Goal: Transaction & Acquisition: Purchase product/service

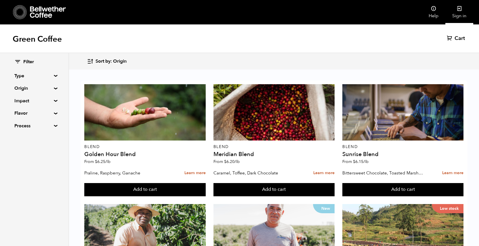
click at [461, 13] on link "Sign in" at bounding box center [459, 12] width 28 height 24
click at [24, 88] on summary "Origin" at bounding box center [34, 88] width 40 height 7
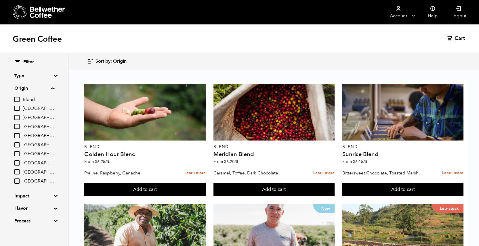
click at [54, 89] on summary "Origin" at bounding box center [34, 88] width 40 height 7
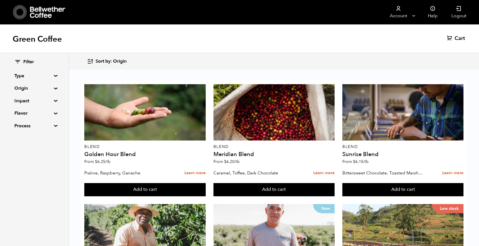
click at [39, 90] on summary "Origin" at bounding box center [34, 88] width 40 height 7
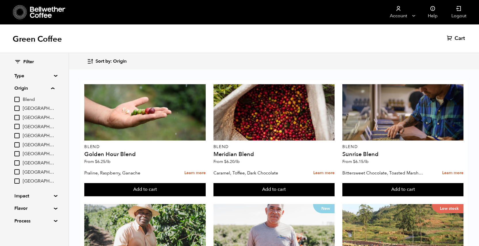
click at [29, 101] on span "Blend" at bounding box center [39, 100] width 32 height 6
click at [0, 0] on input "Blend" at bounding box center [0, 0] width 0 height 0
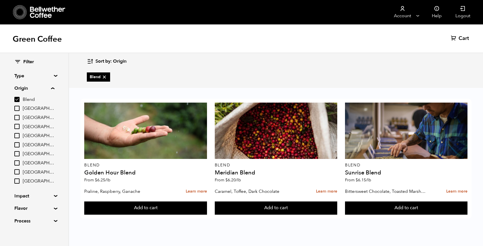
click at [29, 101] on span "Blend" at bounding box center [39, 100] width 32 height 6
click at [0, 0] on input "Blend" at bounding box center [0, 0] width 0 height 0
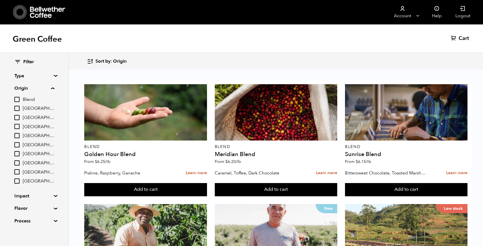
click at [19, 99] on input "Blend" at bounding box center [16, 99] width 5 height 5
checkbox input "true"
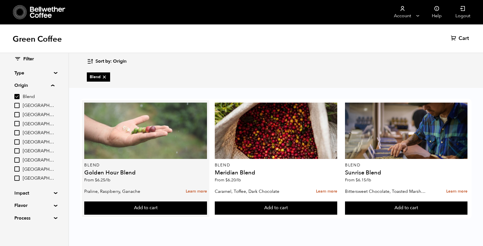
scroll to position [4, 0]
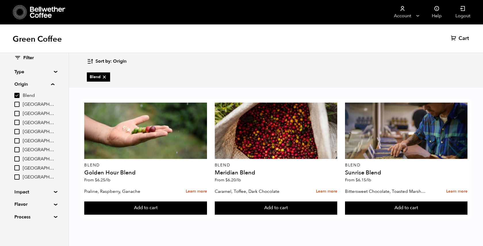
click at [17, 141] on input "[GEOGRAPHIC_DATA]" at bounding box center [16, 140] width 5 height 5
checkbox input "true"
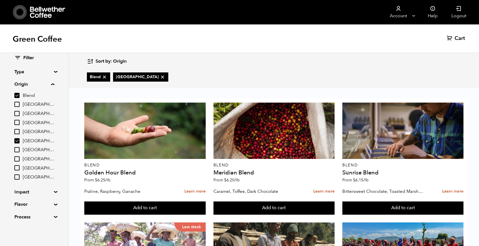
click at [20, 159] on input "Peru" at bounding box center [16, 158] width 5 height 5
checkbox input "true"
click at [17, 142] on input "[GEOGRAPHIC_DATA]" at bounding box center [16, 140] width 5 height 5
checkbox input "false"
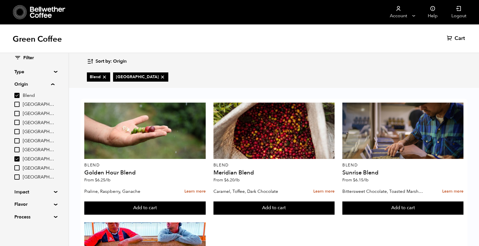
click at [18, 96] on input "Blend" at bounding box center [16, 95] width 5 height 5
checkbox input "false"
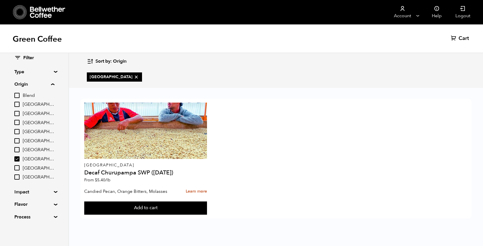
click at [18, 159] on input "Peru" at bounding box center [16, 158] width 5 height 5
checkbox input "false"
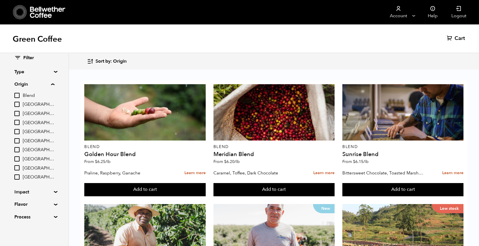
click at [16, 130] on input "East Java" at bounding box center [16, 131] width 5 height 5
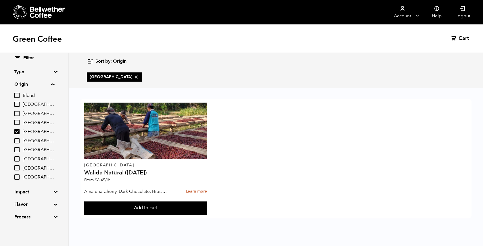
click at [18, 131] on input "East Java" at bounding box center [16, 131] width 5 height 5
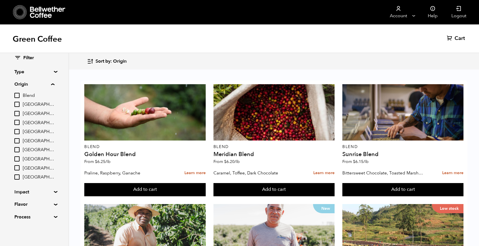
click at [18, 130] on input "East Java" at bounding box center [16, 131] width 5 height 5
checkbox input "true"
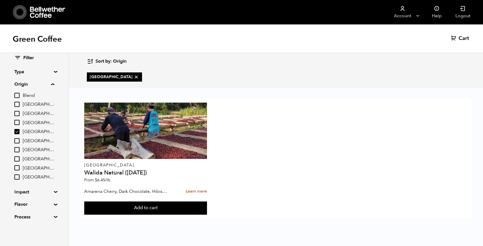
click at [17, 123] on input "Colombia" at bounding box center [16, 122] width 5 height 5
checkbox input "true"
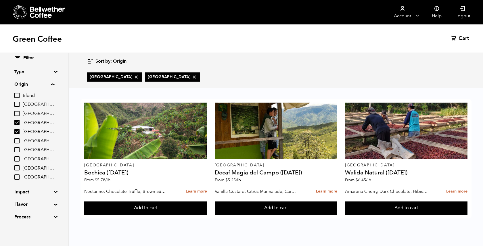
click at [18, 133] on input "East Java" at bounding box center [16, 131] width 5 height 5
checkbox input "false"
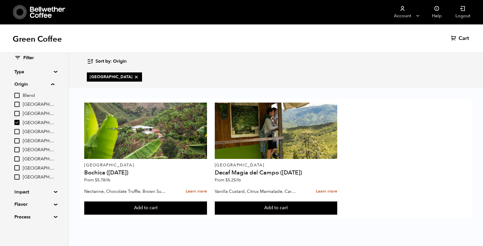
click at [20, 122] on input "Colombia" at bounding box center [16, 122] width 5 height 5
checkbox input "false"
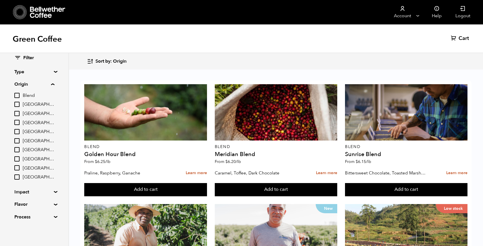
click at [17, 113] on input "Burundi" at bounding box center [16, 113] width 5 height 5
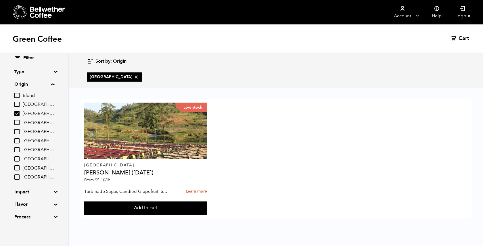
click at [18, 112] on input "Burundi" at bounding box center [16, 113] width 5 height 5
checkbox input "false"
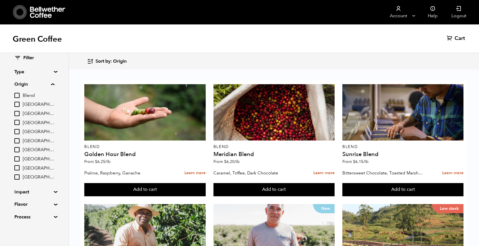
click at [18, 134] on input "East Java" at bounding box center [16, 131] width 5 height 5
checkbox input "true"
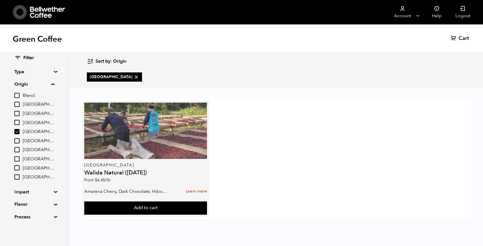
click at [109, 151] on div at bounding box center [145, 131] width 122 height 56
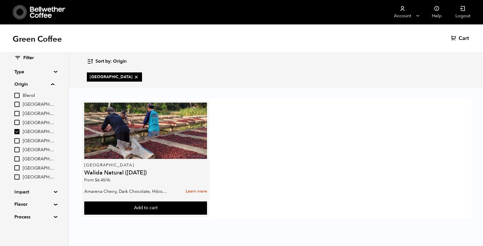
click at [106, 172] on h4 "Walida Natural ([DATE])" at bounding box center [145, 173] width 122 height 6
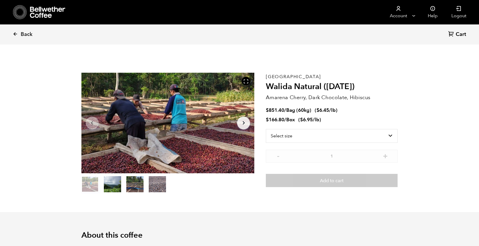
scroll to position [250, 306]
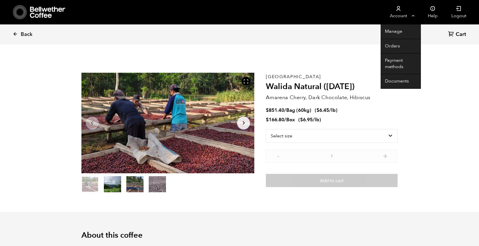
click at [403, 16] on link "Account" at bounding box center [397, 12] width 35 height 24
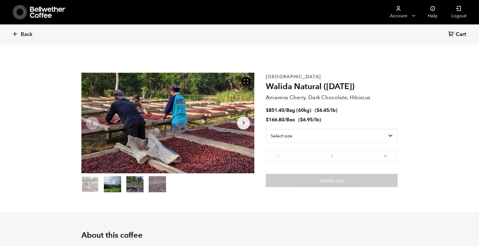
scroll to position [250, 306]
click at [386, 135] on select "Select size Bag (60kg) (132 lbs) Box (24 lbs)" at bounding box center [332, 136] width 132 height 14
click at [266, 129] on select "Select size Bag (60kg) (132 lbs) Box (24 lbs)" at bounding box center [332, 136] width 132 height 14
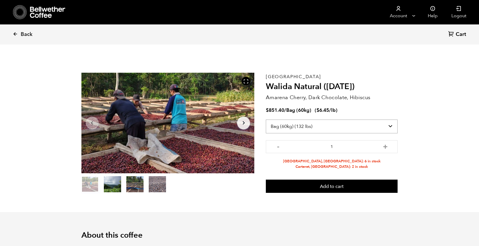
click at [330, 123] on select "Select size Bag (60kg) (132 lbs) Box (24 lbs)" at bounding box center [332, 127] width 132 height 14
click at [266, 120] on select "Select size Bag (60kg) (132 lbs) Box (24 lbs)" at bounding box center [332, 127] width 132 height 14
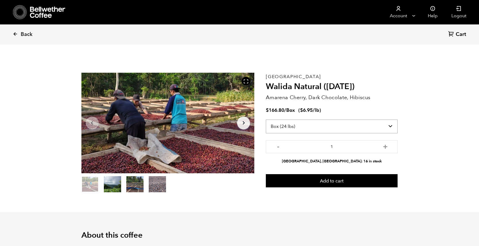
click at [328, 126] on select "Select size Bag (60kg) (132 lbs) Box (24 lbs)" at bounding box center [332, 127] width 132 height 14
select select "bag-3"
click at [266, 120] on select "Select size Bag (60kg) (132 lbs) Box (24 lbs)" at bounding box center [332, 127] width 132 height 14
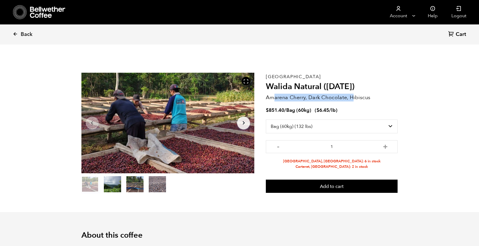
drag, startPoint x: 273, startPoint y: 99, endPoint x: 352, endPoint y: 97, distance: 79.4
click at [352, 97] on p "Amarena Cherry, Dark Chocolate, Hibiscus" at bounding box center [332, 98] width 132 height 8
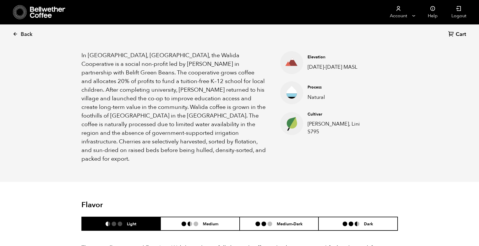
scroll to position [313, 0]
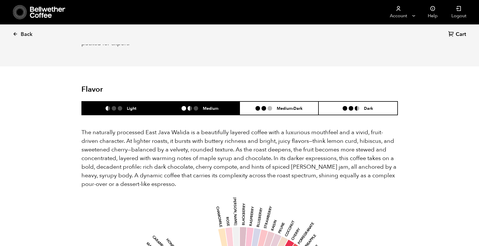
click at [212, 103] on li "Medium" at bounding box center [199, 108] width 79 height 14
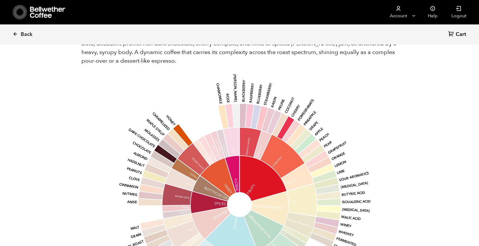
scroll to position [315, 0]
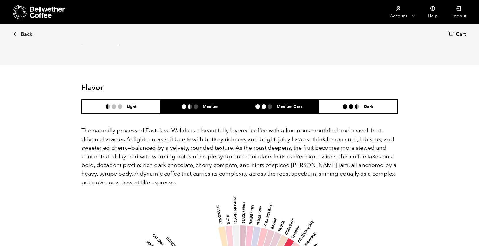
click at [267, 100] on li "Medium-Dark" at bounding box center [278, 107] width 79 height 14
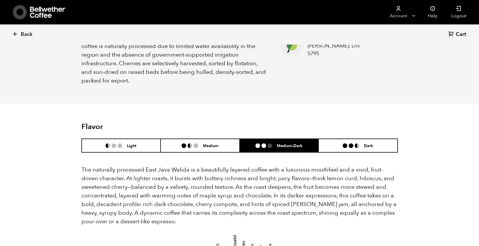
scroll to position [232, 0]
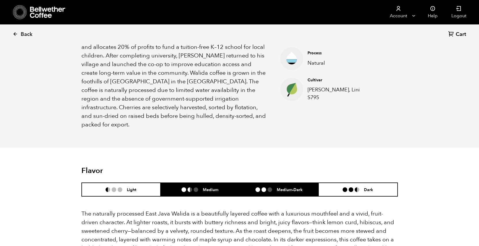
click at [214, 183] on li "Medium" at bounding box center [199, 190] width 79 height 14
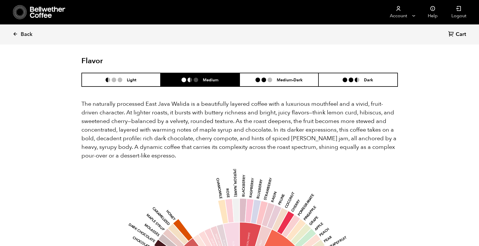
scroll to position [309, 0]
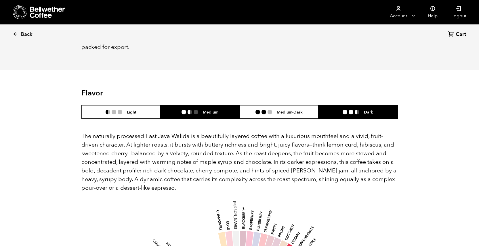
click at [344, 110] on li at bounding box center [344, 112] width 5 height 5
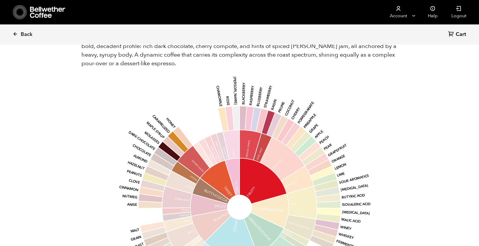
scroll to position [310, 0]
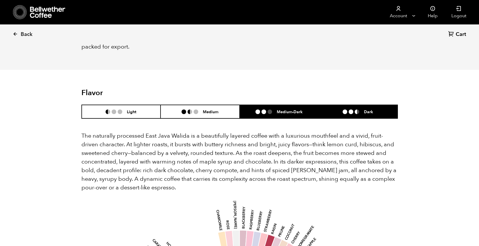
click at [280, 109] on h6 "Medium-Dark" at bounding box center [290, 111] width 26 height 5
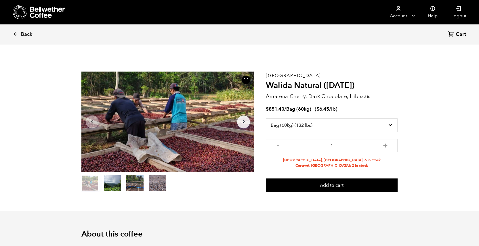
scroll to position [0, 0]
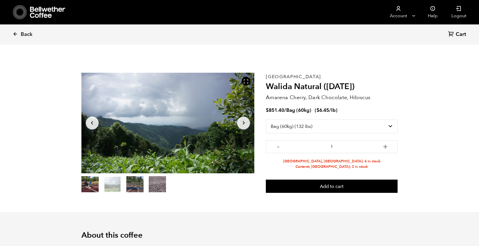
click at [248, 125] on button "Arrow Right" at bounding box center [243, 122] width 13 height 13
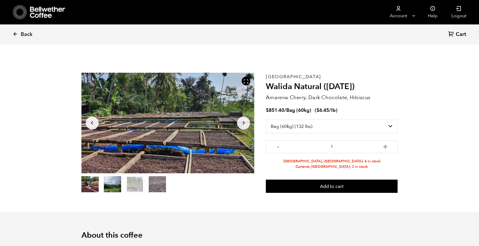
click at [246, 124] on icon "Arrow Right" at bounding box center [243, 123] width 7 height 7
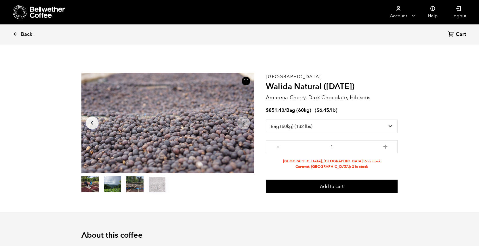
click at [246, 124] on icon "Arrow Right" at bounding box center [243, 123] width 7 height 7
click at [92, 124] on icon "Arrow Left" at bounding box center [92, 123] width 7 height 7
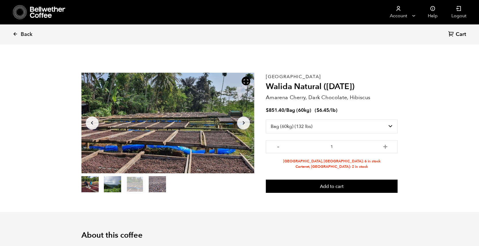
click at [92, 124] on icon "Arrow Left" at bounding box center [92, 123] width 7 height 7
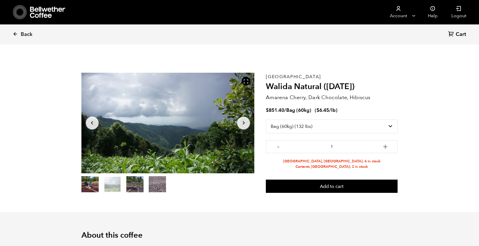
click at [92, 124] on icon "Arrow Left" at bounding box center [92, 123] width 7 height 7
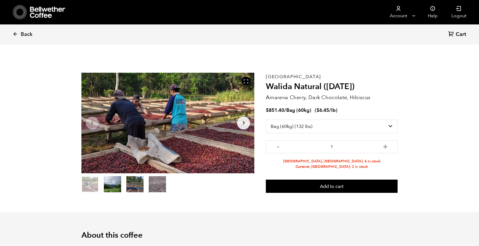
click at [151, 125] on div at bounding box center [167, 123] width 173 height 101
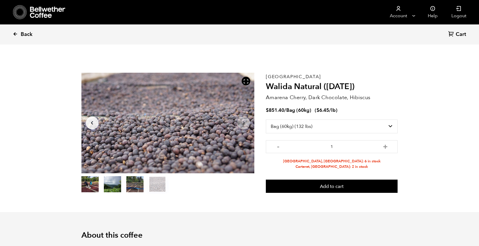
click at [18, 32] on link "Back" at bounding box center [31, 35] width 36 height 20
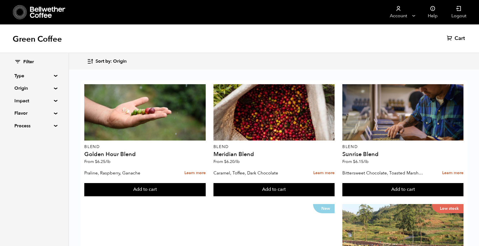
scroll to position [210, 0]
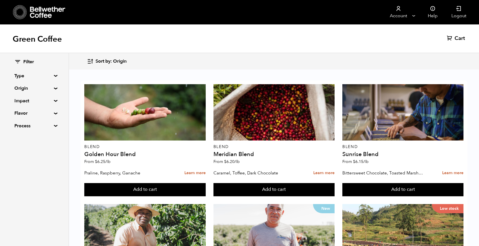
click at [54, 75] on summary "Type" at bounding box center [34, 75] width 40 height 7
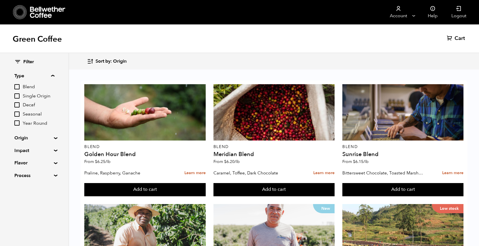
click at [29, 95] on span "Single Origin" at bounding box center [39, 96] width 32 height 6
click at [0, 0] on input "Single Origin" at bounding box center [0, 0] width 0 height 0
checkbox input "true"
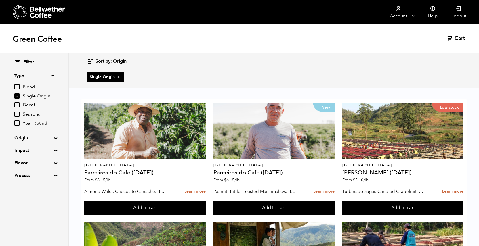
click at [28, 116] on span "Seasonal" at bounding box center [39, 114] width 32 height 6
click at [0, 0] on input "Seasonal" at bounding box center [0, 0] width 0 height 0
checkbox input "true"
click at [28, 104] on span "Decaf" at bounding box center [39, 105] width 32 height 6
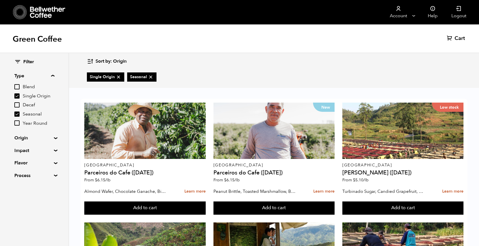
click at [0, 0] on input "Decaf" at bounding box center [0, 0] width 0 height 0
click at [28, 104] on span "Decaf" at bounding box center [39, 105] width 32 height 6
click at [0, 0] on input "Decaf" at bounding box center [0, 0] width 0 height 0
checkbox input "false"
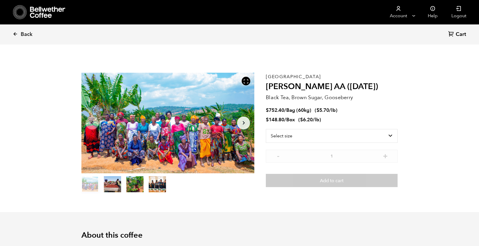
scroll to position [250, 306]
click at [306, 138] on select "Select size Bag (60kg) (132 lbs) Box (24 lbs)" at bounding box center [332, 136] width 132 height 14
select select "bag-3"
click at [266, 129] on select "Select size Bag (60kg) (132 lbs) Box (24 lbs)" at bounding box center [332, 136] width 132 height 14
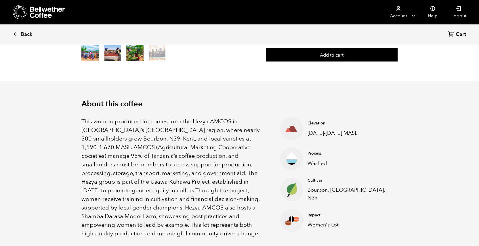
scroll to position [153, 0]
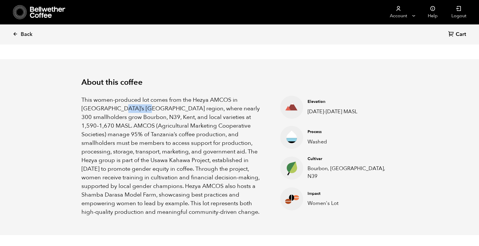
drag, startPoint x: 91, startPoint y: 109, endPoint x: 111, endPoint y: 107, distance: 20.2
click at [111, 107] on p "This women-produced lot comes from the Hezya AMCOS in Tanzania’s Mbozi region, …" at bounding box center [173, 156] width 185 height 121
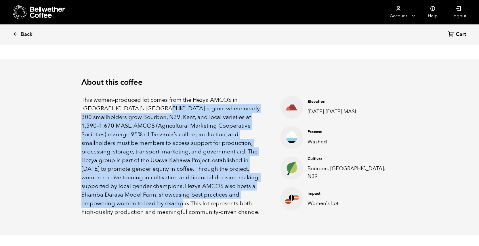
drag, startPoint x: 128, startPoint y: 108, endPoint x: 238, endPoint y: 193, distance: 139.4
click at [238, 193] on p "This women-produced lot comes from the Hezya AMCOS in Tanzania’s Mbozi region, …" at bounding box center [173, 156] width 185 height 121
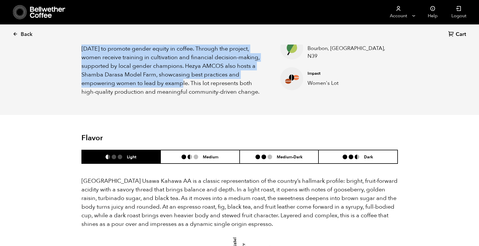
scroll to position [325, 0]
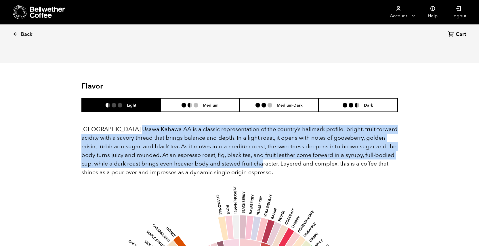
drag, startPoint x: 139, startPoint y: 118, endPoint x: 236, endPoint y: 155, distance: 103.6
click at [236, 155] on p "Tanzania Usawa Kahawa AA is a classic representation of the country’s hallmark …" at bounding box center [239, 151] width 316 height 52
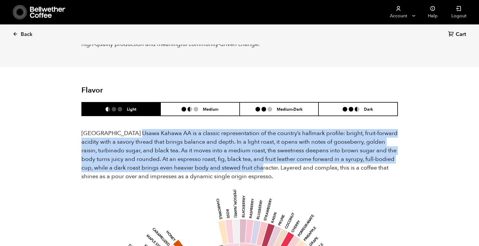
scroll to position [317, 0]
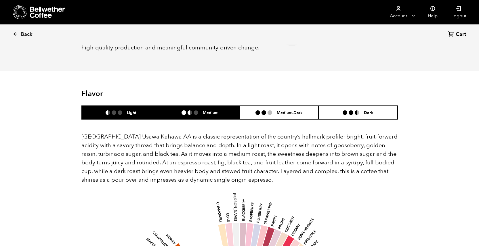
click at [201, 110] on ul at bounding box center [191, 112] width 21 height 5
click at [131, 106] on li "Light" at bounding box center [121, 113] width 79 height 14
click at [191, 108] on li "Medium" at bounding box center [199, 113] width 79 height 14
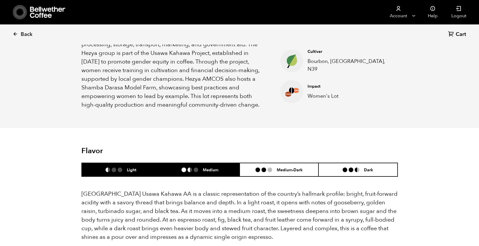
scroll to position [315, 0]
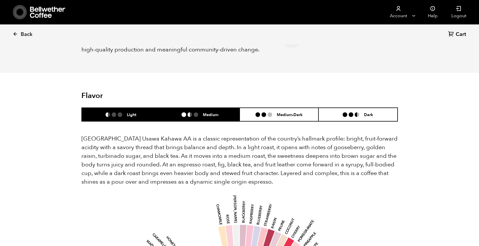
click at [143, 108] on li "Light" at bounding box center [121, 115] width 79 height 14
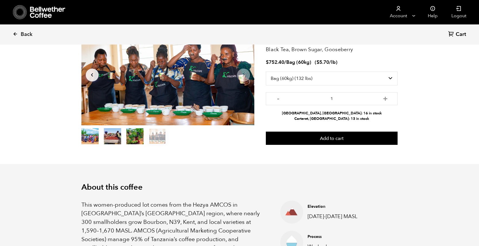
scroll to position [0, 0]
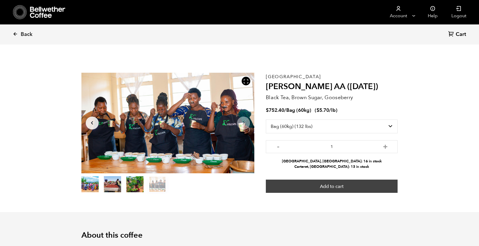
click at [338, 187] on button "Add to cart" at bounding box center [332, 186] width 132 height 13
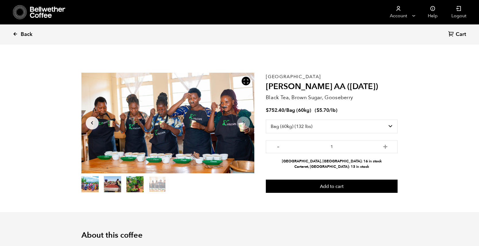
click at [17, 32] on icon at bounding box center [15, 33] width 5 height 5
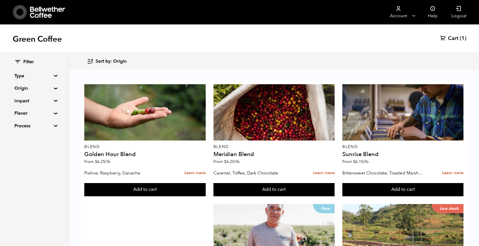
scroll to position [345, 0]
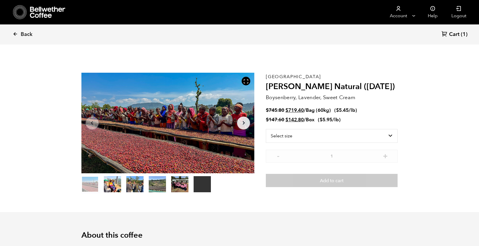
scroll to position [250, 306]
click at [16, 33] on icon at bounding box center [15, 33] width 5 height 5
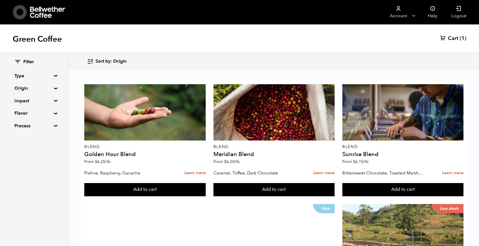
scroll to position [287, 0]
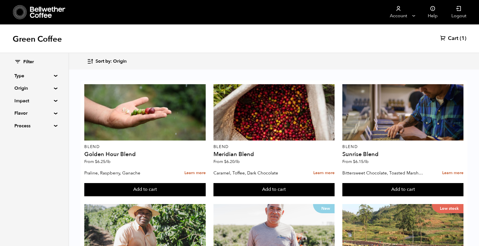
click at [54, 89] on summary "Origin" at bounding box center [34, 88] width 40 height 7
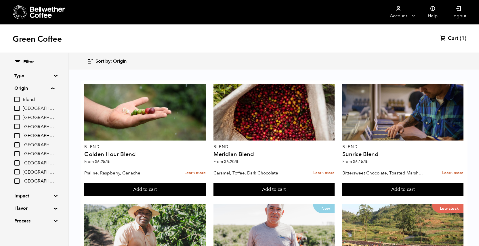
click at [18, 147] on input "[GEOGRAPHIC_DATA]" at bounding box center [16, 144] width 5 height 5
checkbox input "true"
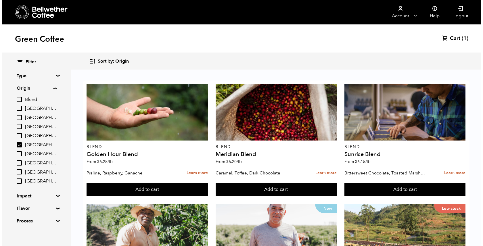
scroll to position [0, 0]
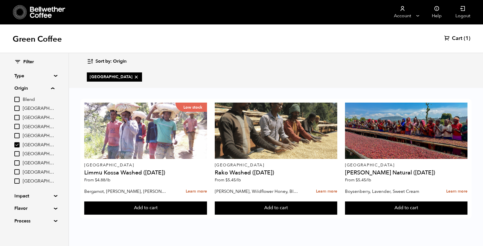
click at [293, 89] on div "Low stock Ethiopia Limmu Kossa Washed (SEP 23) From $ 4.88 /lb Bergamot, Honeyc…" at bounding box center [276, 161] width 414 height 144
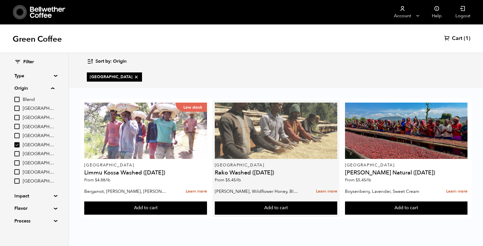
click at [293, 150] on div at bounding box center [276, 131] width 122 height 56
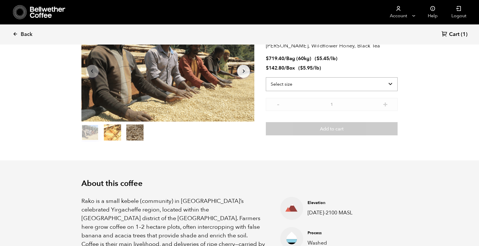
click at [384, 84] on select "Select size Bag (60kg) (132 lbs) Box (24 lbs)" at bounding box center [332, 84] width 132 height 14
select select "bag-3"
click at [266, 77] on select "Select size Bag (60kg) (132 lbs) Box (24 lbs)" at bounding box center [332, 84] width 132 height 14
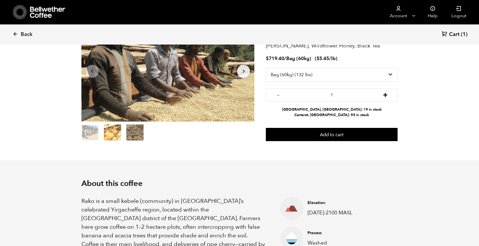
click at [386, 94] on button "+" at bounding box center [385, 94] width 7 height 6
click at [277, 95] on button "-" at bounding box center [277, 94] width 7 height 6
type input "1"
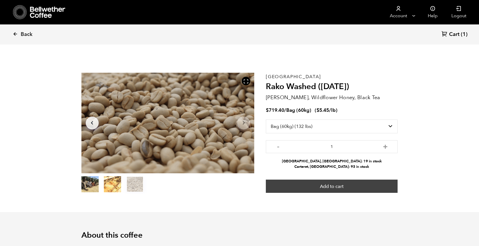
click at [374, 187] on button "Add to cart" at bounding box center [332, 186] width 132 height 13
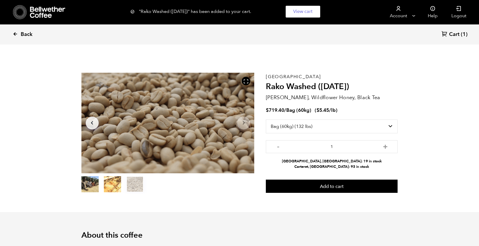
click at [16, 35] on icon at bounding box center [15, 33] width 5 height 5
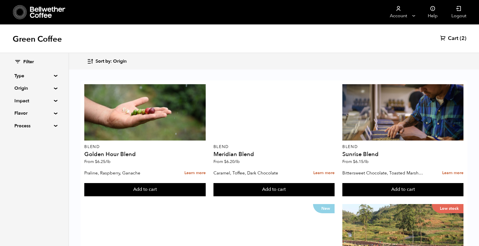
scroll to position [567, 0]
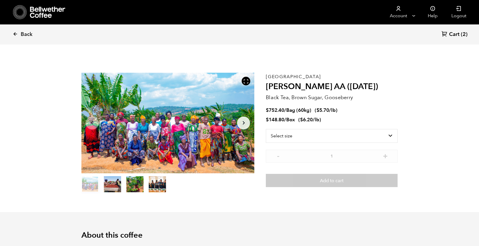
scroll to position [250, 306]
click at [386, 137] on select "Select size Bag (60kg) (132 lbs) Box (24 lbs)" at bounding box center [332, 136] width 132 height 14
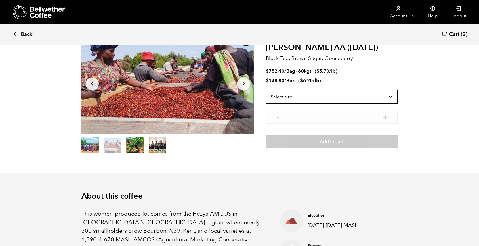
scroll to position [0, 0]
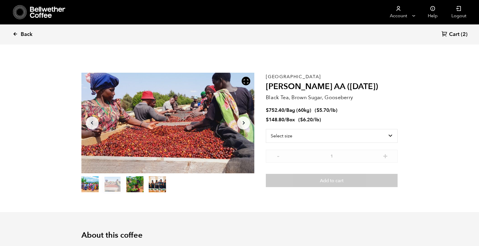
click at [13, 35] on icon at bounding box center [15, 33] width 5 height 5
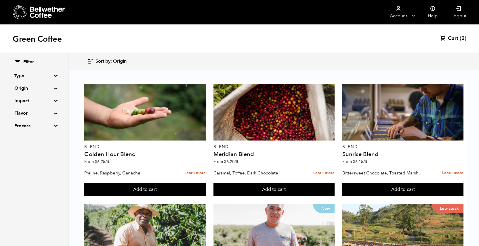
scroll to position [372, 0]
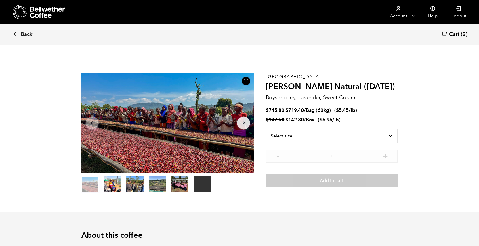
scroll to position [250, 306]
click at [382, 136] on select "Select size Bag (60kg) (132 lbs) Box (24 lbs)" at bounding box center [332, 136] width 132 height 14
select select "bag-3"
click at [266, 129] on select "Select size Bag (60kg) (132 lbs) Box (24 lbs)" at bounding box center [332, 136] width 132 height 14
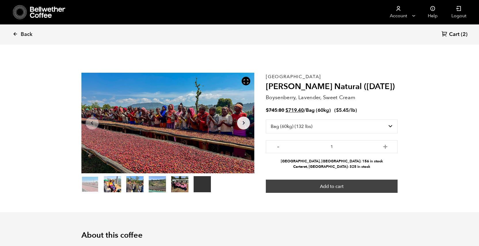
click at [387, 187] on button "Add to cart" at bounding box center [332, 186] width 132 height 13
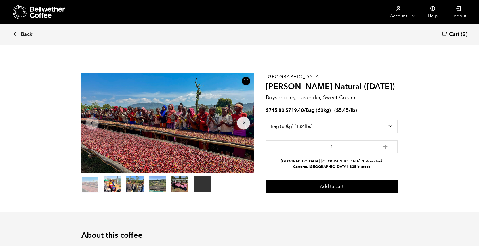
click at [457, 36] on span "Cart" at bounding box center [454, 34] width 10 height 7
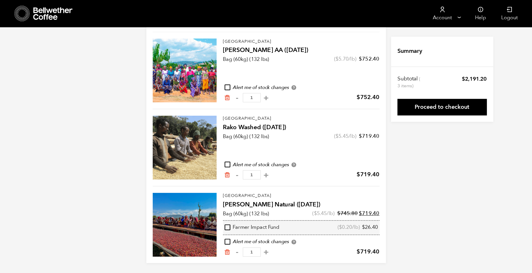
scroll to position [29, 0]
